Goal: Complete application form

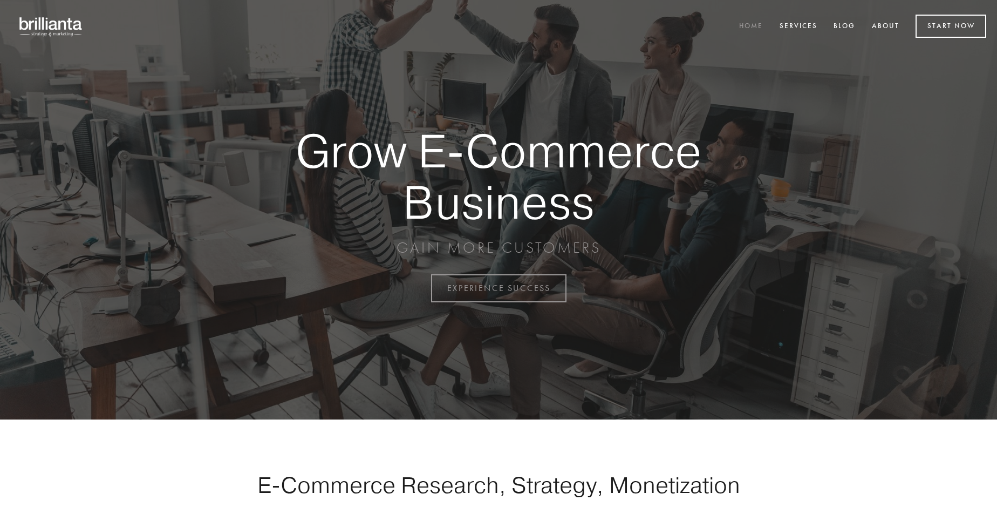
scroll to position [2829, 0]
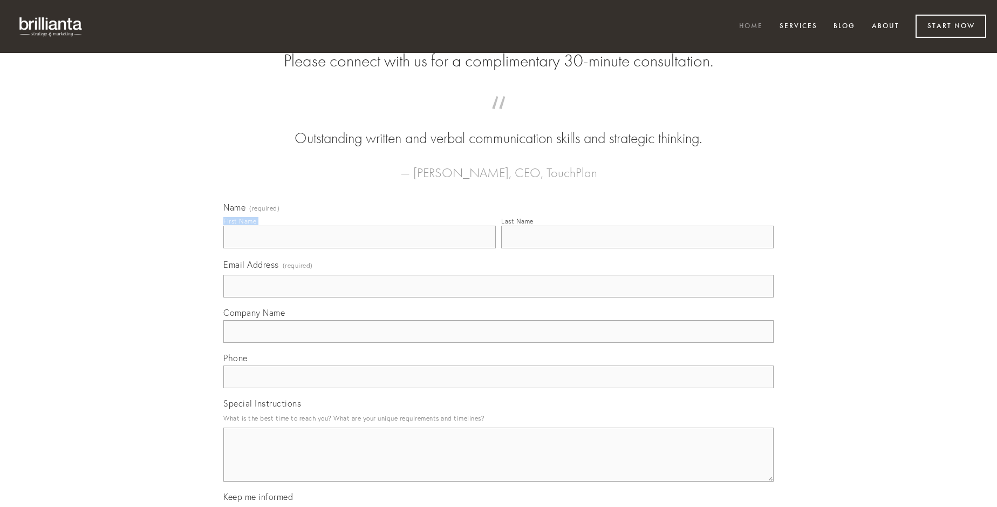
type input "[PERSON_NAME]"
click at [637, 248] on input "Last Name" at bounding box center [637, 237] width 273 height 23
type input "[PERSON_NAME]"
click at [499, 297] on input "Email Address (required)" at bounding box center [498, 286] width 550 height 23
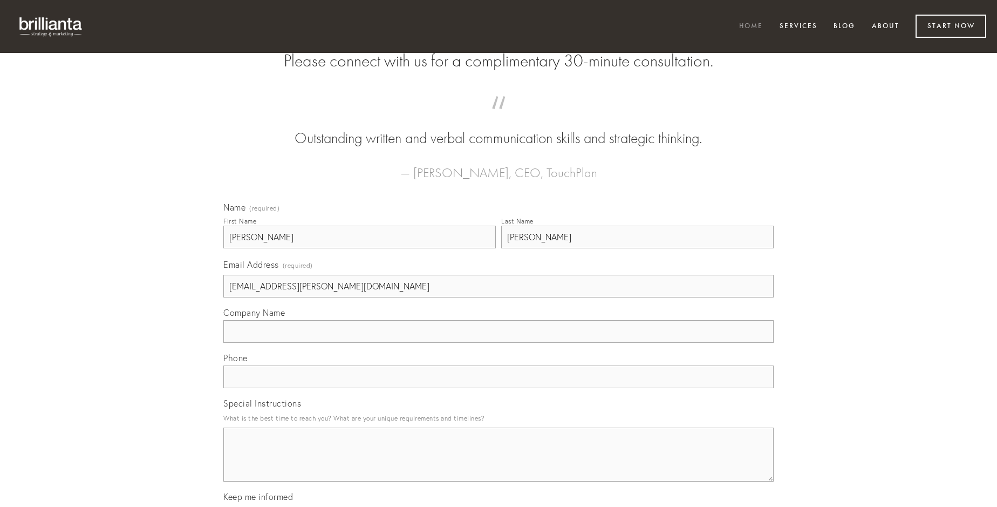
type input "[EMAIL_ADDRESS][PERSON_NAME][DOMAIN_NAME]"
click at [499, 343] on input "Company Name" at bounding box center [498, 331] width 550 height 23
type input "caterva"
click at [499, 388] on input "text" at bounding box center [498, 376] width 550 height 23
click at [499, 464] on textarea "Special Instructions" at bounding box center [498, 454] width 550 height 54
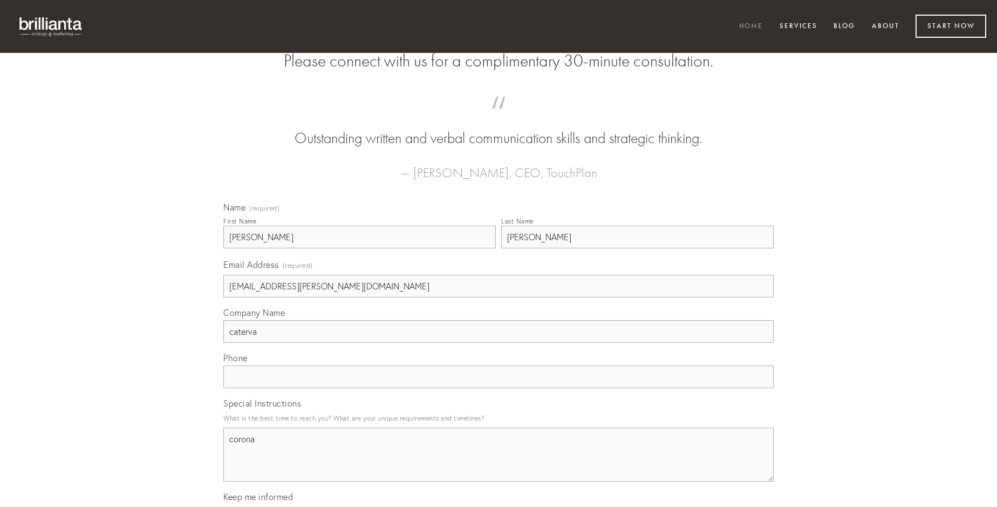
type textarea "corona"
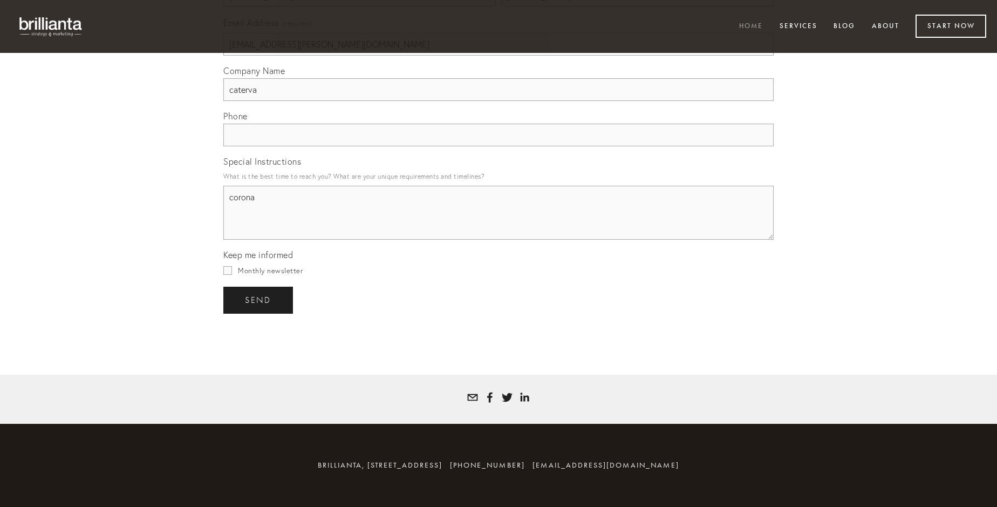
click at [259, 299] on span "send" at bounding box center [258, 300] width 26 height 10
